Goal: Task Accomplishment & Management: Use online tool/utility

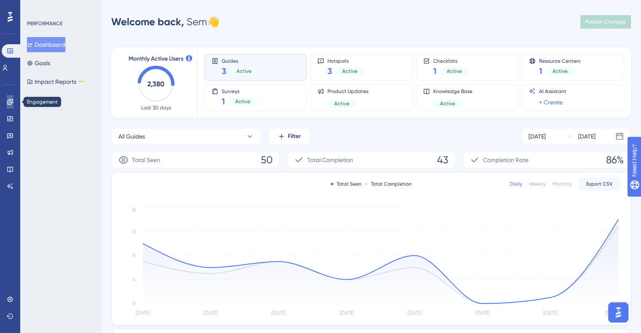
click at [7, 103] on icon at bounding box center [10, 102] width 7 height 7
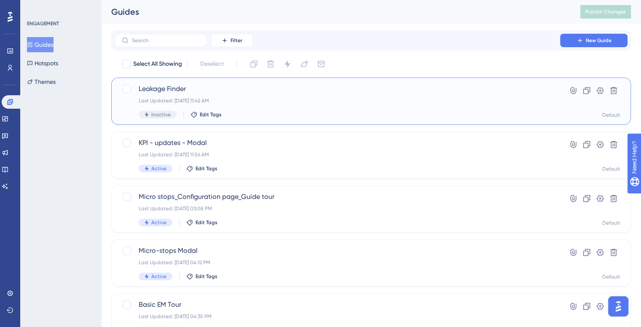
click at [180, 83] on div "Leakage Finder Last Updated: Aug 26 2025, 11:42 AM Inactive Edit Tags Hyperlink…" at bounding box center [370, 101] width 519 height 47
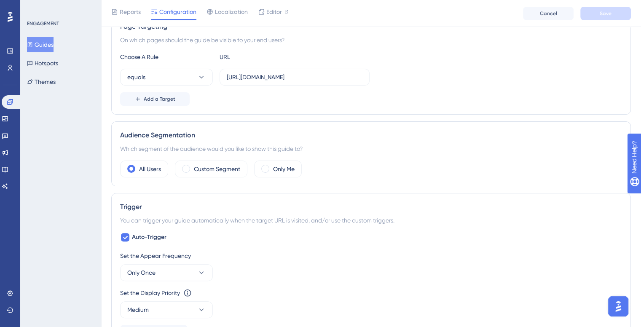
scroll to position [211, 0]
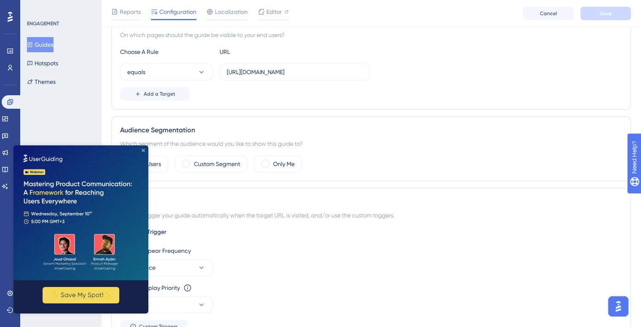
click at [143, 151] on icon "Close Preview" at bounding box center [143, 150] width 3 height 3
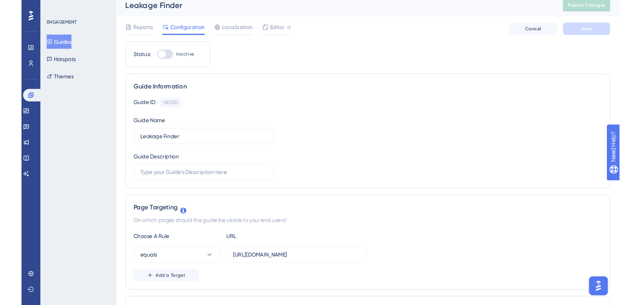
scroll to position [0, 0]
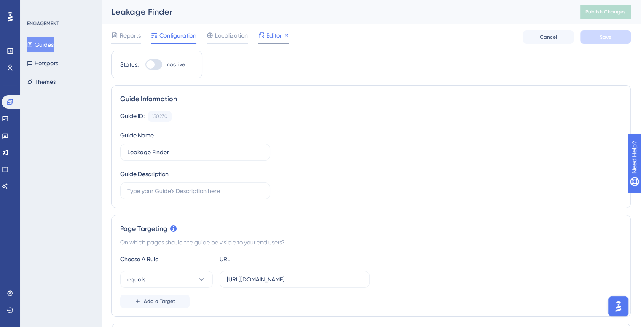
click at [268, 35] on span "Editor" at bounding box center [274, 35] width 16 height 10
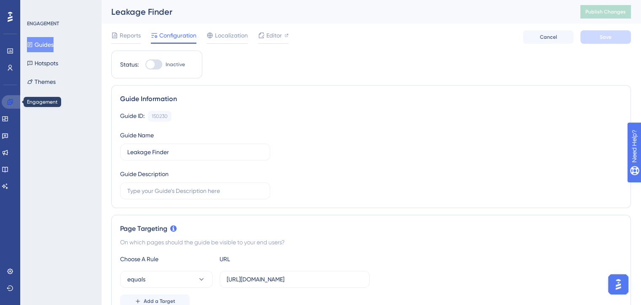
click at [15, 102] on link at bounding box center [12, 101] width 20 height 13
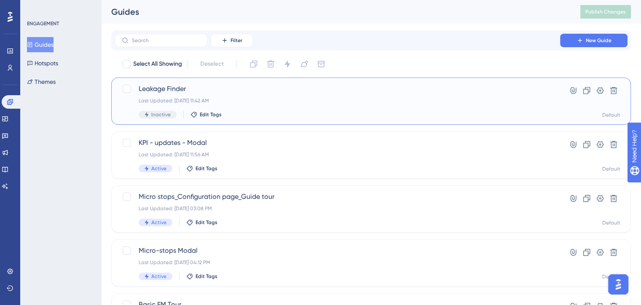
click at [171, 90] on span "Leakage Finder" at bounding box center [337, 89] width 397 height 10
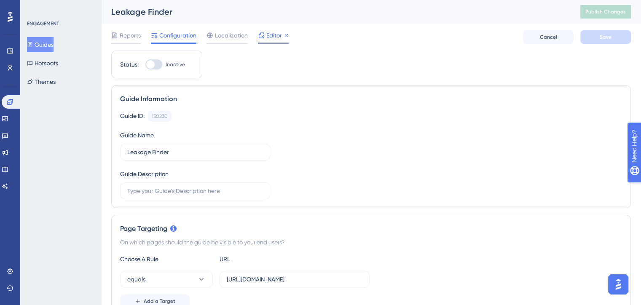
click at [265, 40] on div "Editor" at bounding box center [273, 35] width 31 height 10
